Goal: Task Accomplishment & Management: Use online tool/utility

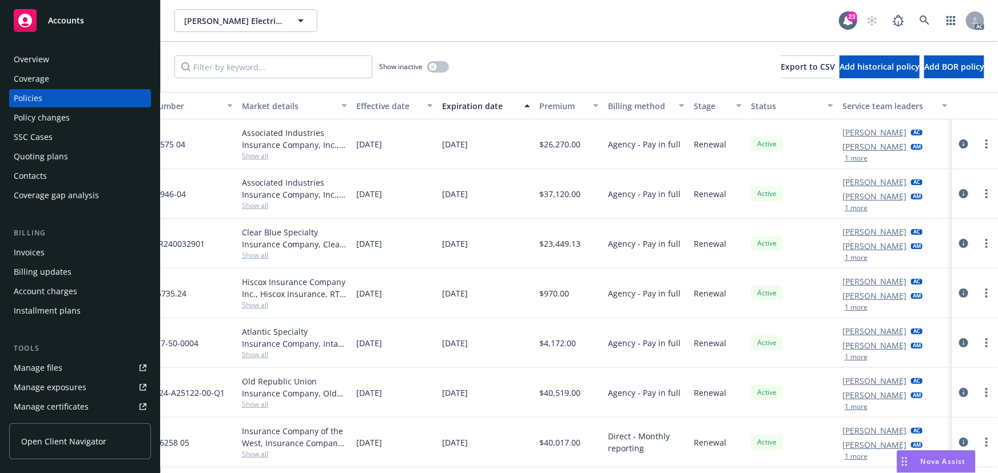
scroll to position [0, 274]
click at [848, 258] on button "1 more" at bounding box center [855, 257] width 23 height 7
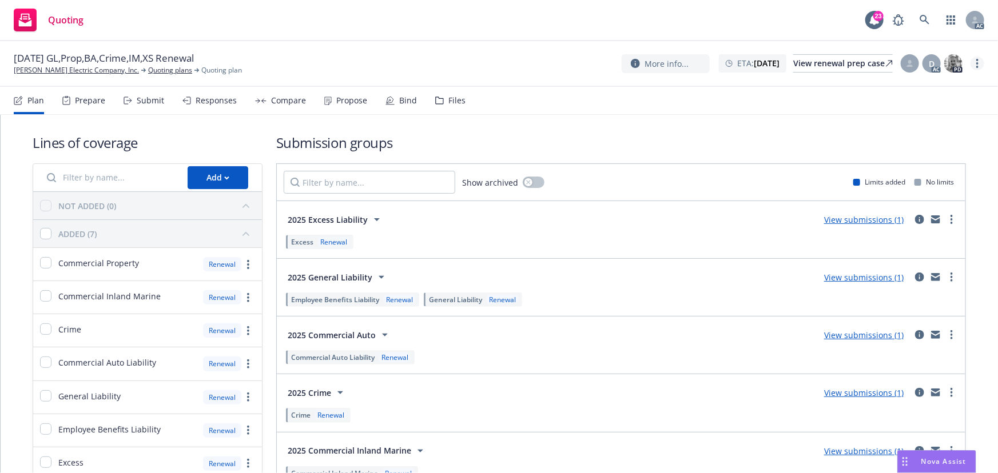
click at [978, 62] on link "more" at bounding box center [977, 64] width 14 height 14
click at [932, 83] on link "Copy logging email" at bounding box center [920, 86] width 128 height 23
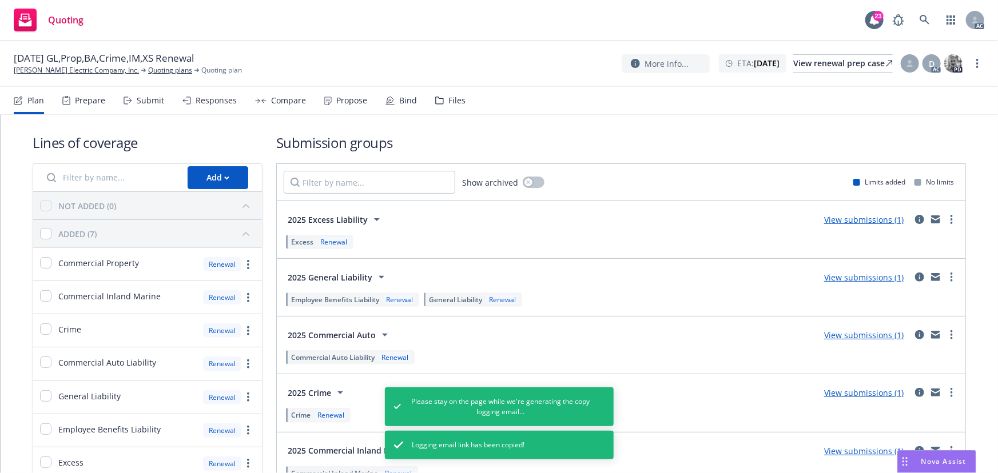
click at [158, 104] on div "Submit" at bounding box center [150, 100] width 27 height 9
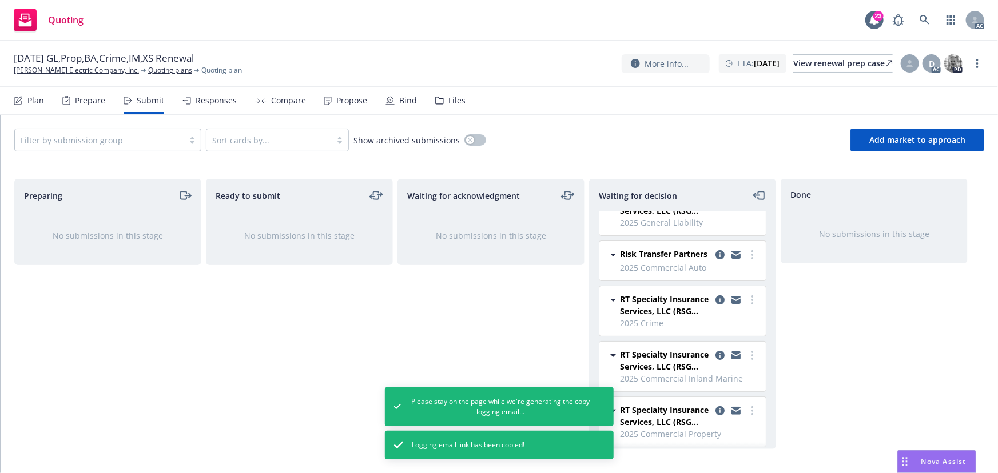
scroll to position [98, 0]
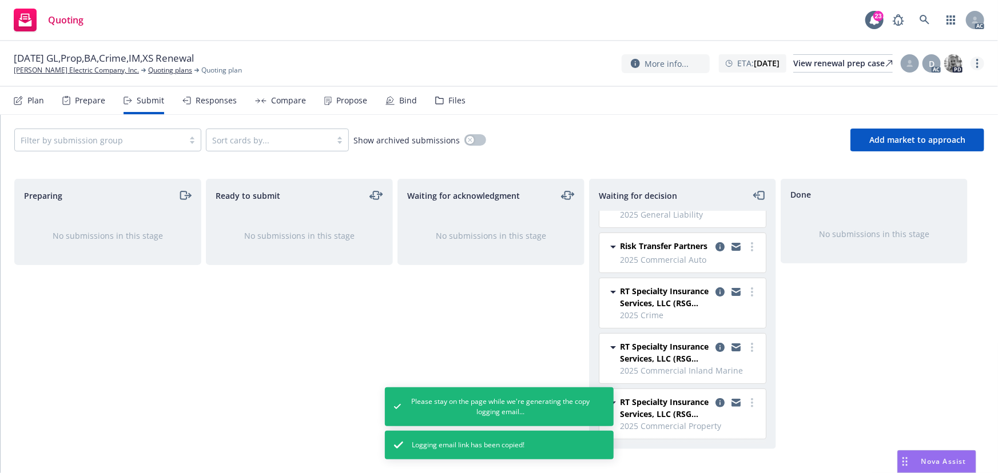
click at [972, 65] on link "more" at bounding box center [977, 64] width 14 height 14
click at [926, 93] on link "Copy logging email" at bounding box center [920, 86] width 128 height 23
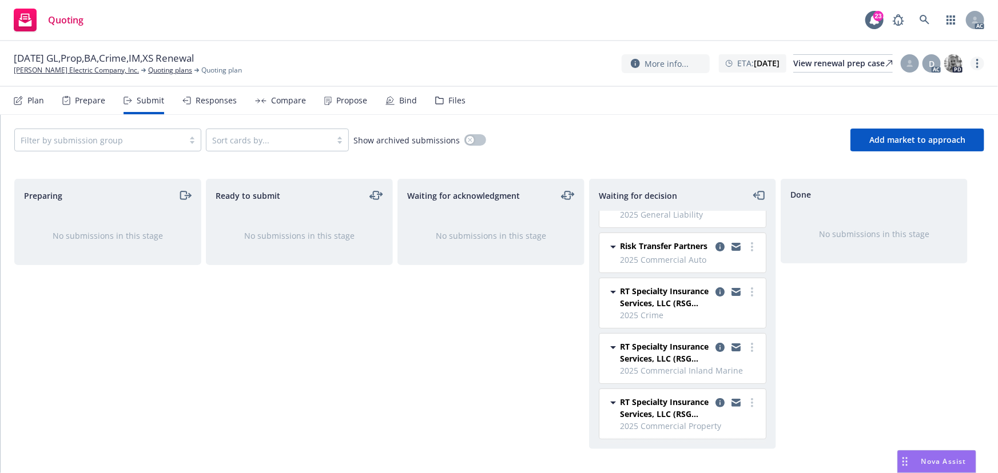
click at [975, 62] on link "more" at bounding box center [977, 64] width 14 height 14
click at [937, 93] on link "Copy logging email" at bounding box center [920, 86] width 128 height 23
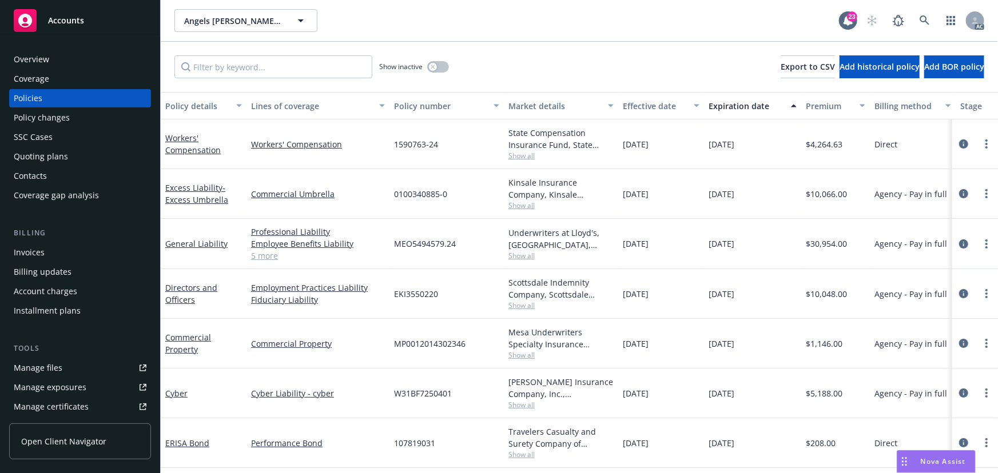
click at [525, 309] on span "Show all" at bounding box center [560, 306] width 105 height 10
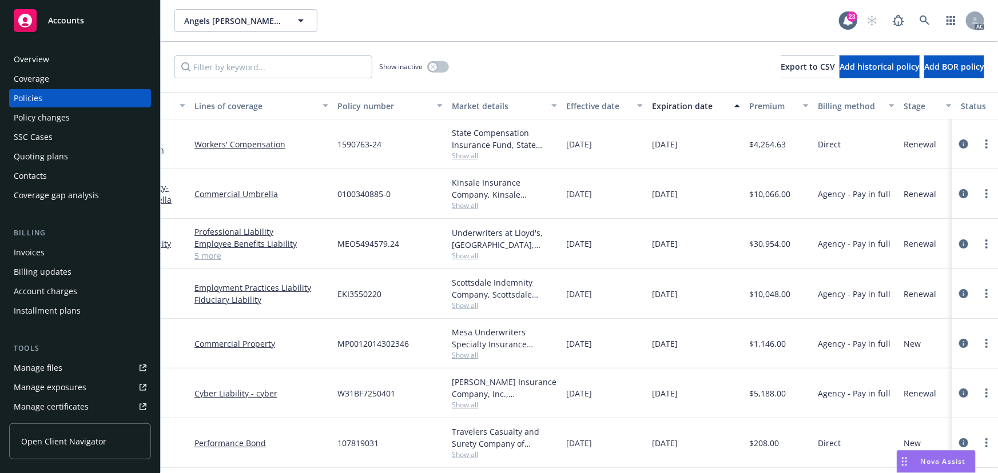
scroll to position [0, 51]
